Goal: Task Accomplishment & Management: Manage account settings

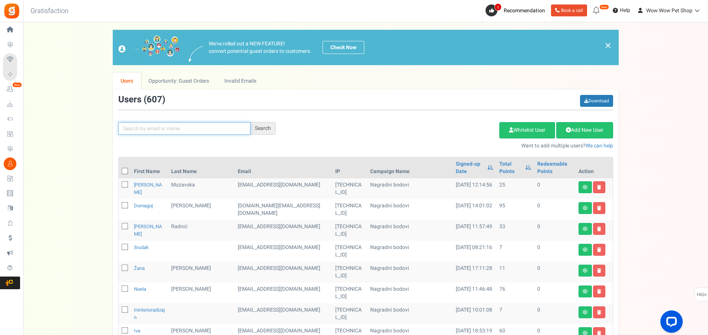
click at [217, 128] on input "text" at bounding box center [184, 128] width 132 height 13
type input "slovena"
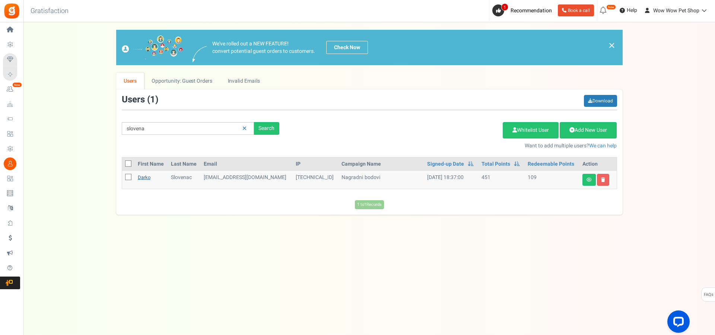
click at [150, 176] on link "Darko" at bounding box center [144, 177] width 13 height 7
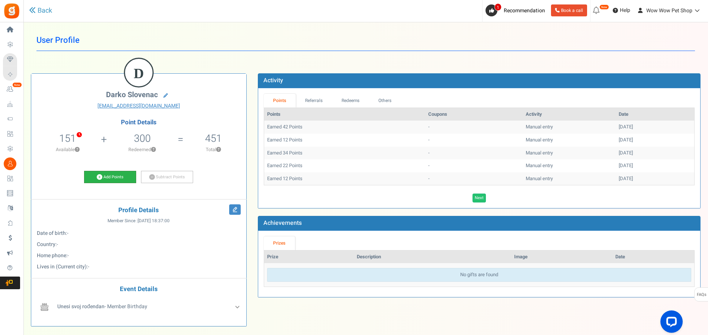
click at [116, 181] on link "Add Points" at bounding box center [110, 177] width 52 height 13
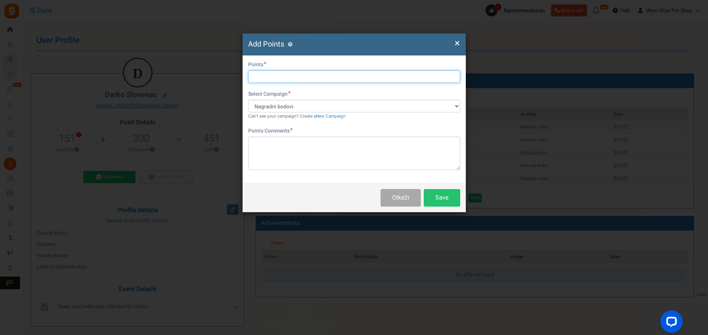
click at [261, 77] on input "text" at bounding box center [354, 76] width 212 height 13
type input "28"
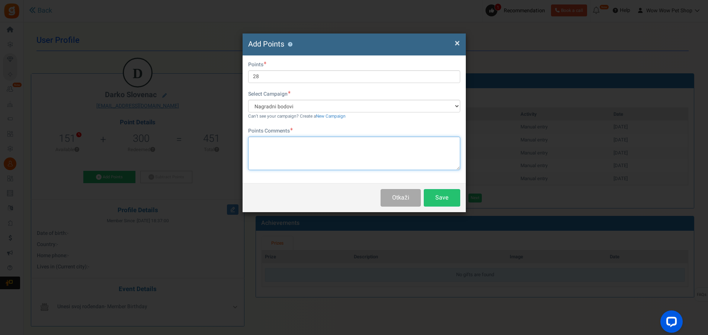
click at [282, 150] on textarea at bounding box center [354, 154] width 212 height 34
type textarea "Račun br. 1582"
click at [446, 195] on button "Save" at bounding box center [442, 197] width 36 height 17
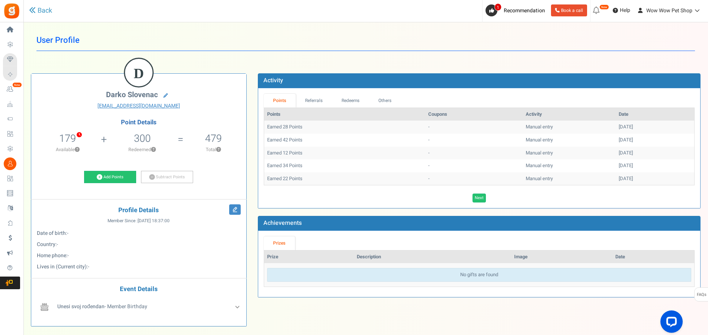
click at [16, 165] on icon at bounding box center [10, 163] width 13 height 13
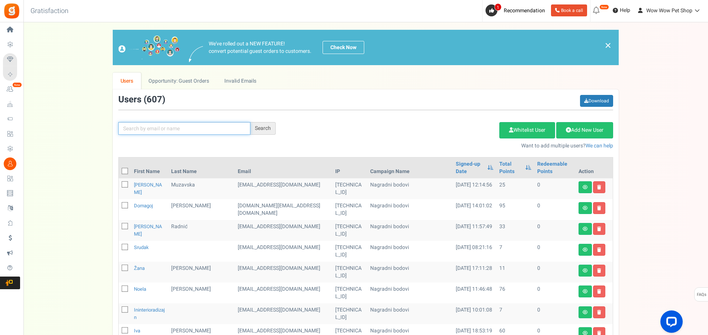
click at [156, 127] on input "text" at bounding box center [184, 128] width 132 height 13
